Goal: Find specific page/section: Find specific page/section

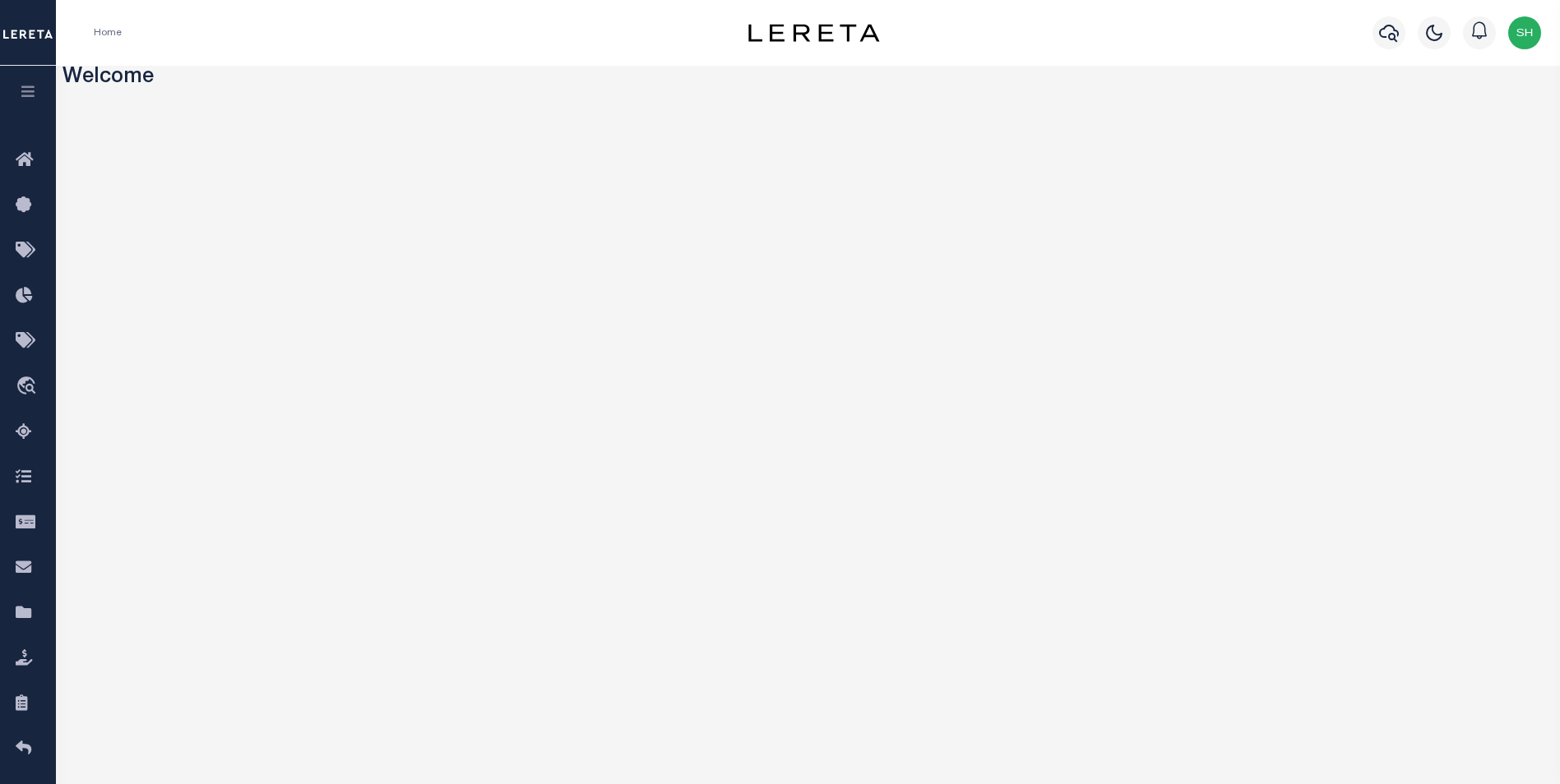
click at [38, 94] on button "button" at bounding box center [27, 93] width 56 height 56
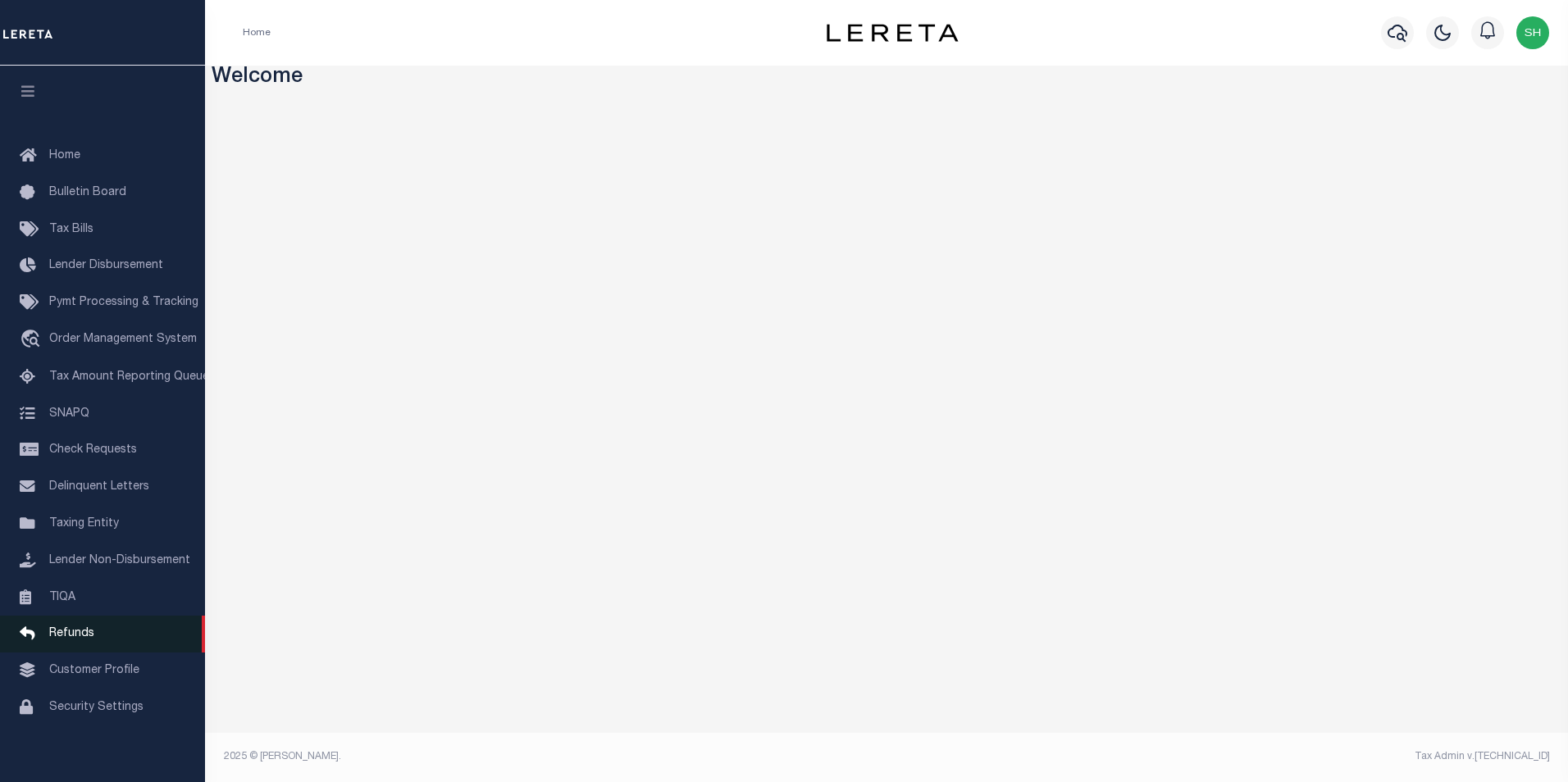
click at [70, 640] on span "Refunds" at bounding box center [72, 634] width 46 height 12
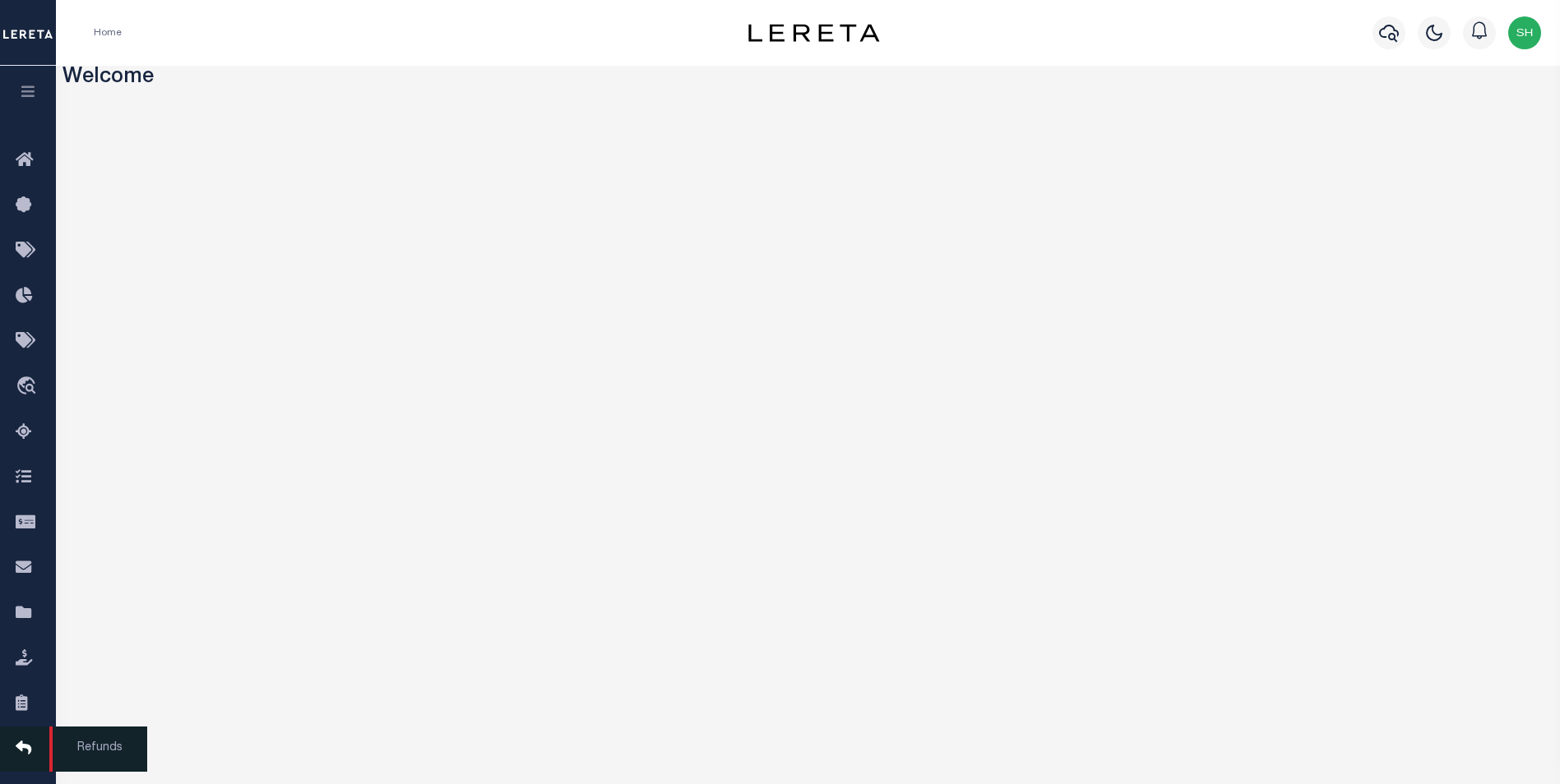
click at [35, 749] on icon at bounding box center [28, 749] width 26 height 21
